Goal: Task Accomplishment & Management: Manage account settings

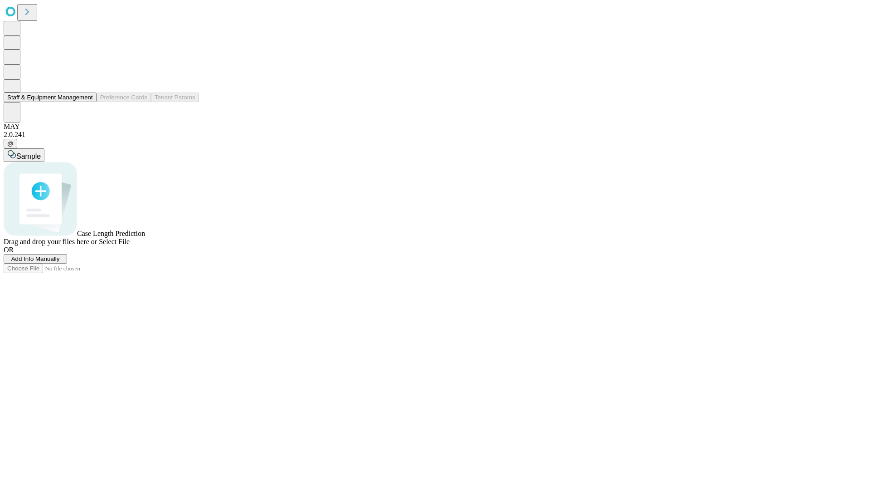
click at [87, 102] on button "Staff & Equipment Management" at bounding box center [50, 97] width 93 height 10
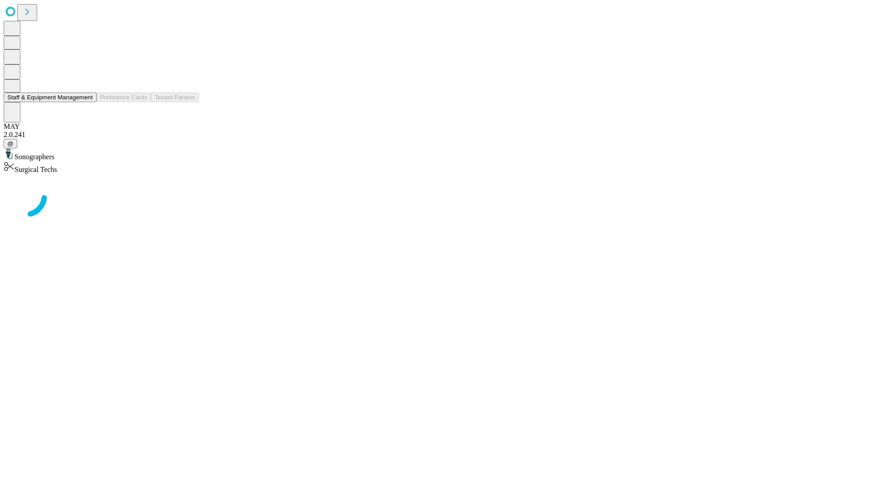
click at [87, 102] on button "Staff & Equipment Management" at bounding box center [50, 97] width 93 height 10
